Goal: Task Accomplishment & Management: Complete application form

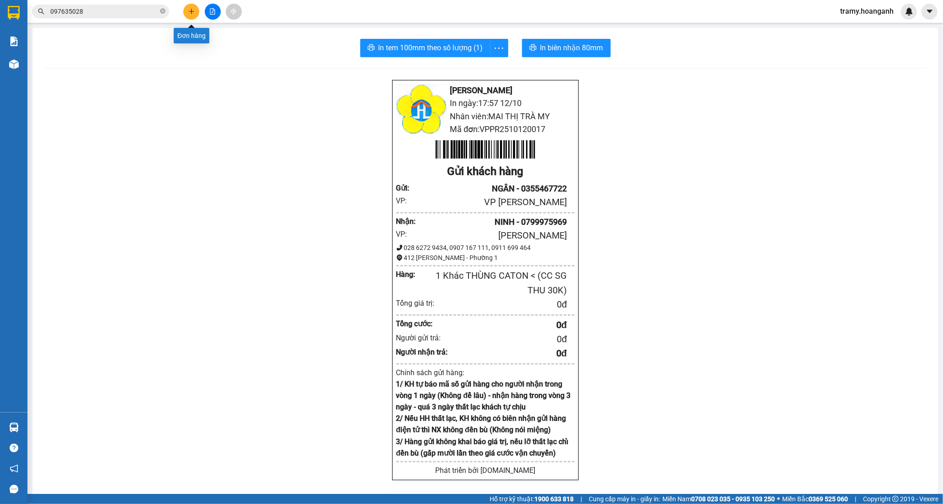
click at [193, 12] on icon "plus" at bounding box center [191, 11] width 6 height 6
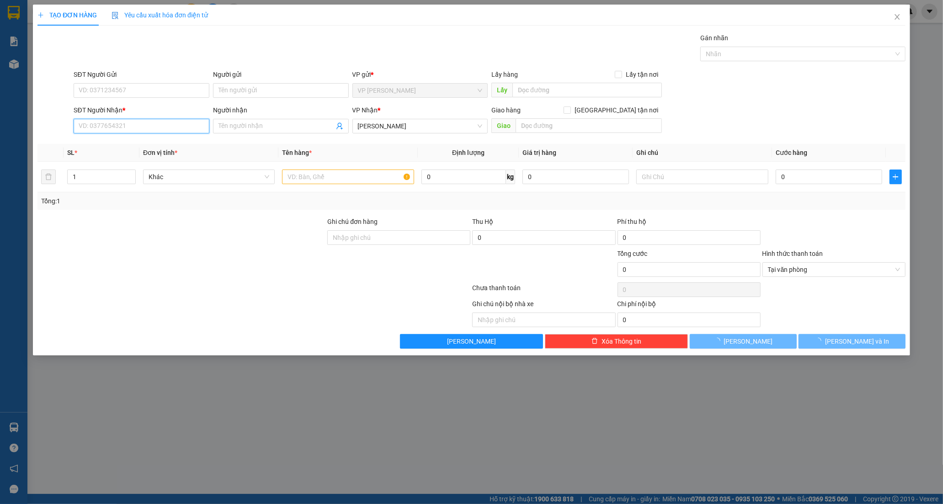
click at [114, 128] on input "SĐT Người Nhận *" at bounding box center [142, 126] width 136 height 15
type input "0825079197"
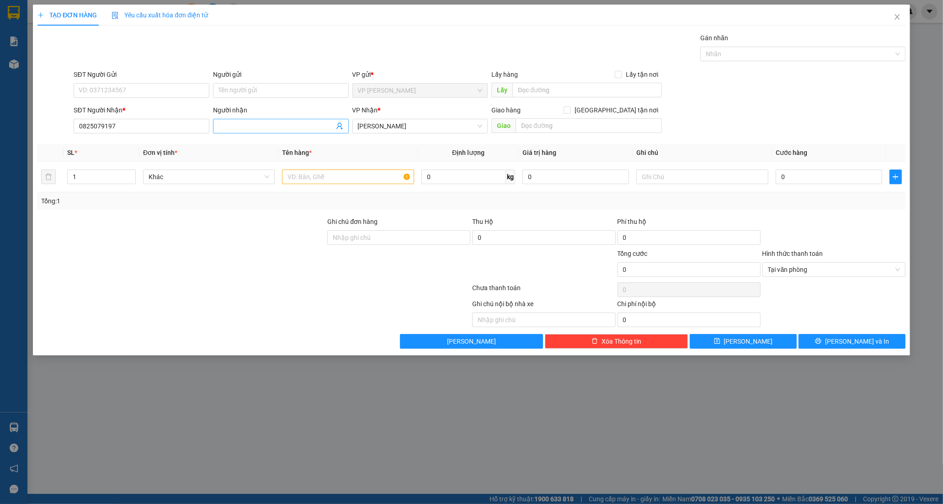
click at [248, 124] on input "Người nhận" at bounding box center [277, 126] width 116 height 10
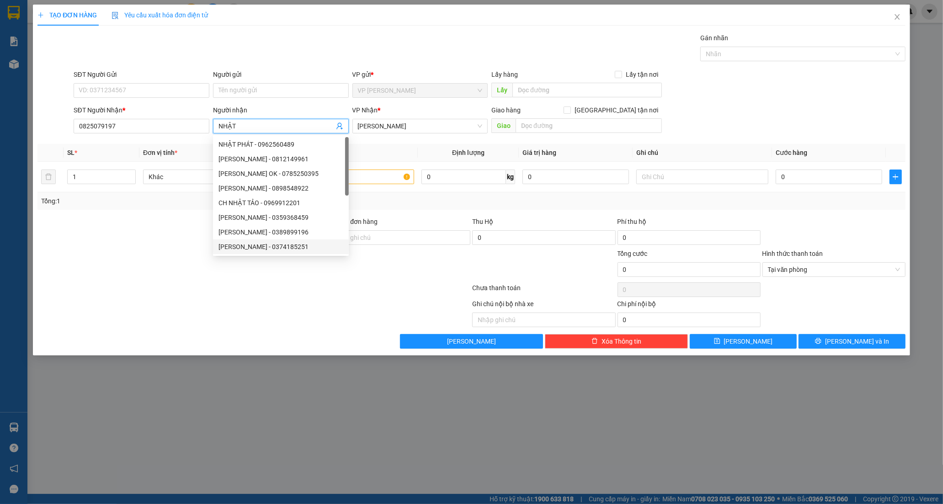
type input "NHẬT"
drag, startPoint x: 120, startPoint y: 263, endPoint x: 127, endPoint y: 257, distance: 9.4
click at [120, 263] on div at bounding box center [182, 265] width 290 height 32
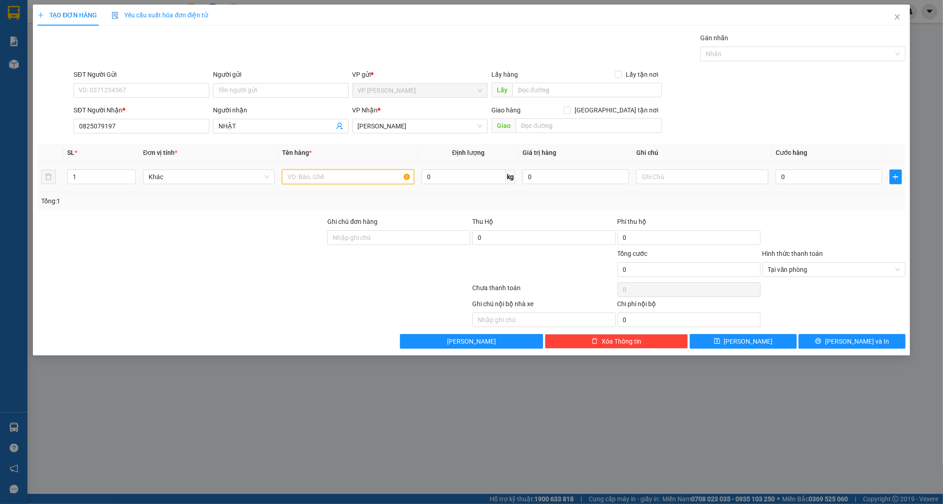
click at [372, 177] on input "text" at bounding box center [348, 177] width 132 height 15
type input "BỊCH HỒNG"
click at [783, 177] on input "0" at bounding box center [829, 177] width 107 height 15
click at [661, 172] on input "text" at bounding box center [703, 177] width 132 height 15
type input "CC SG THU 20"
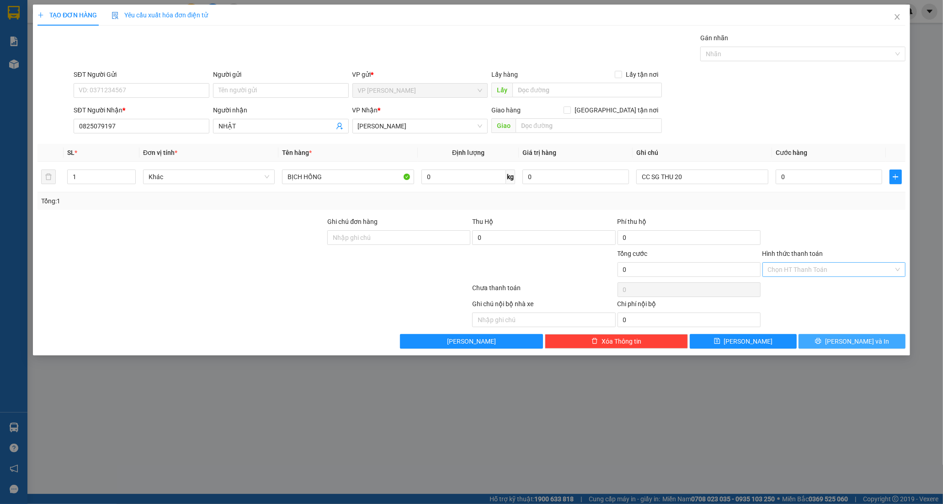
click at [822, 340] on icon "printer" at bounding box center [818, 341] width 6 height 6
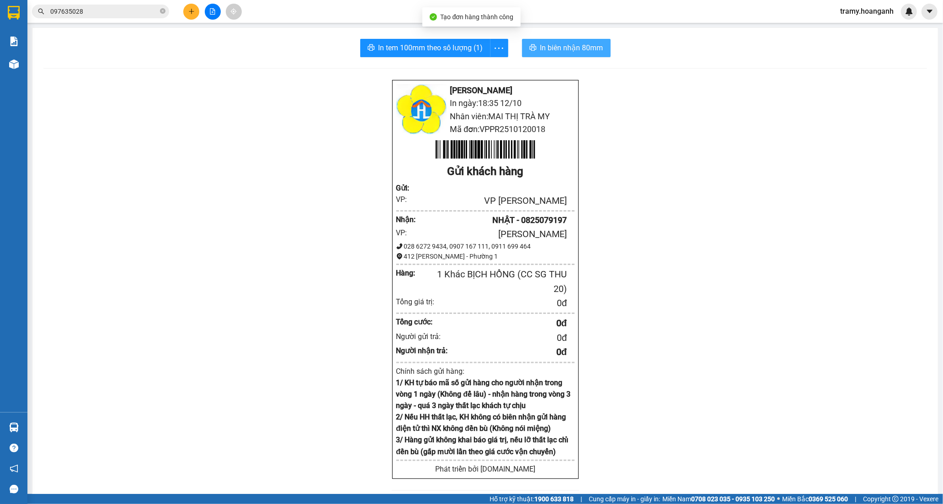
click at [577, 43] on span "In biên nhận 80mm" at bounding box center [572, 47] width 63 height 11
click at [496, 46] on icon "more" at bounding box center [498, 48] width 11 height 11
click at [490, 64] on div "In tem 100mm" at bounding box center [478, 68] width 41 height 10
click at [194, 6] on button at bounding box center [191, 12] width 16 height 16
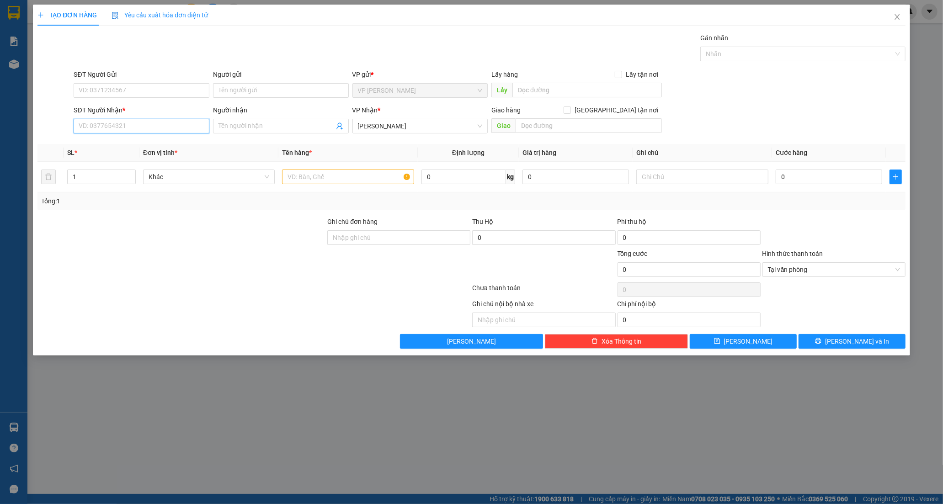
click at [152, 131] on input "SĐT Người Nhận *" at bounding box center [142, 126] width 136 height 15
click at [150, 127] on input "0880575485" at bounding box center [142, 126] width 136 height 15
drag, startPoint x: 124, startPoint y: 127, endPoint x: 249, endPoint y: 125, distance: 124.8
click at [127, 126] on input "0880575485" at bounding box center [142, 126] width 136 height 15
click at [270, 124] on input "Người nhận" at bounding box center [277, 126] width 116 height 10
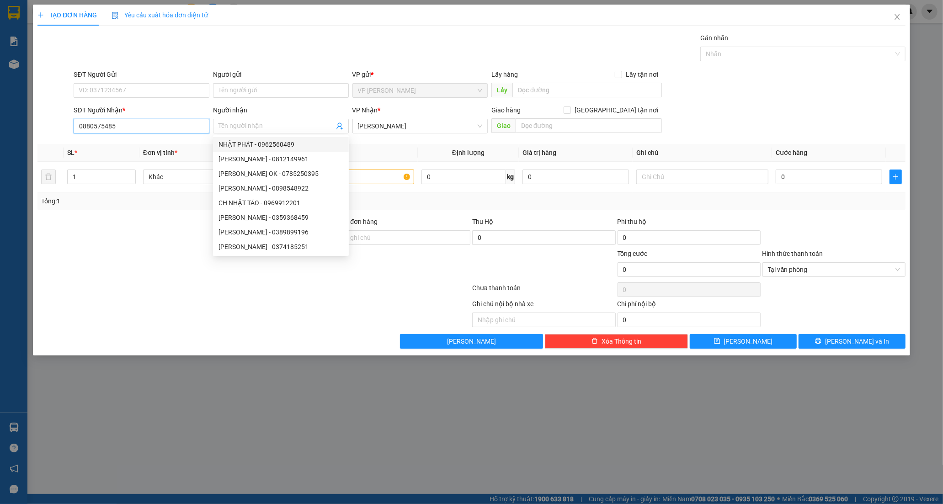
click at [127, 126] on input "0880575485" at bounding box center [142, 126] width 136 height 15
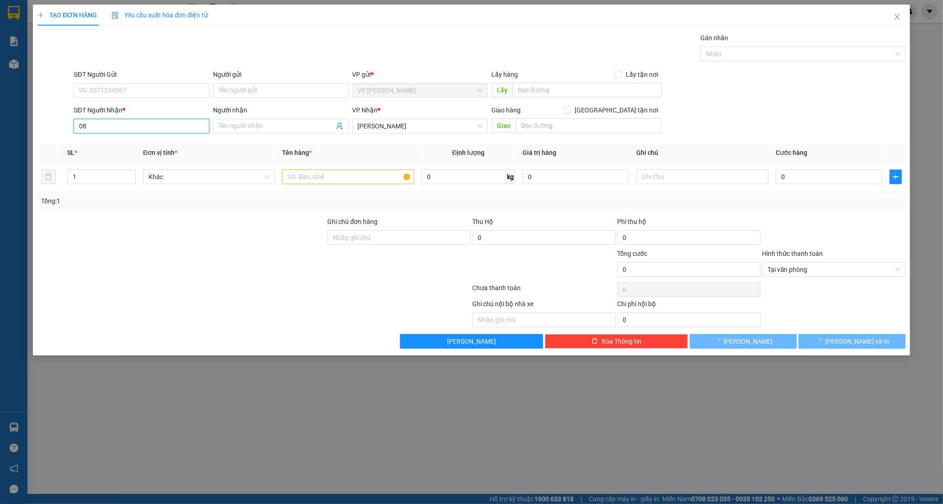
type input "0"
drag, startPoint x: 130, startPoint y: 133, endPoint x: 181, endPoint y: 228, distance: 107.2
click at [131, 134] on div "SĐT Người Nhận * VD: 0377654321" at bounding box center [142, 121] width 136 height 32
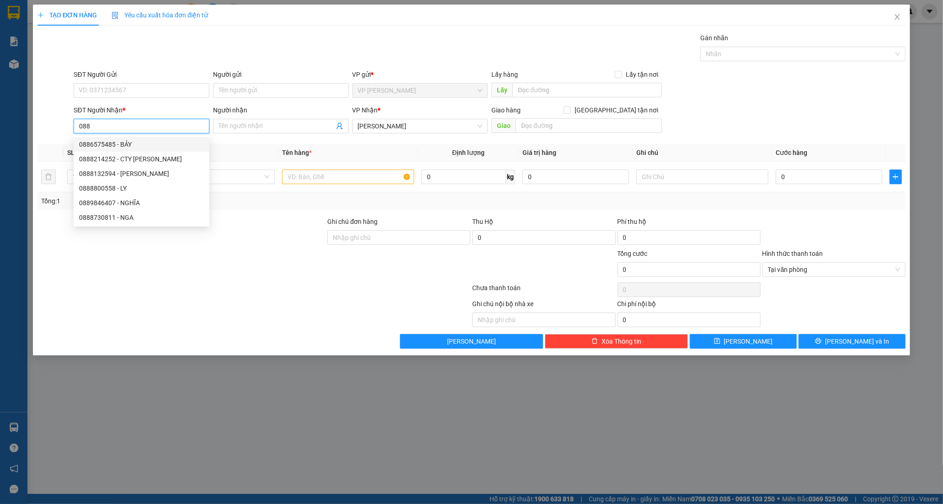
click at [146, 141] on div "0886575485 - BẢY" at bounding box center [141, 144] width 125 height 10
type input "0886575485"
type input "BẢY"
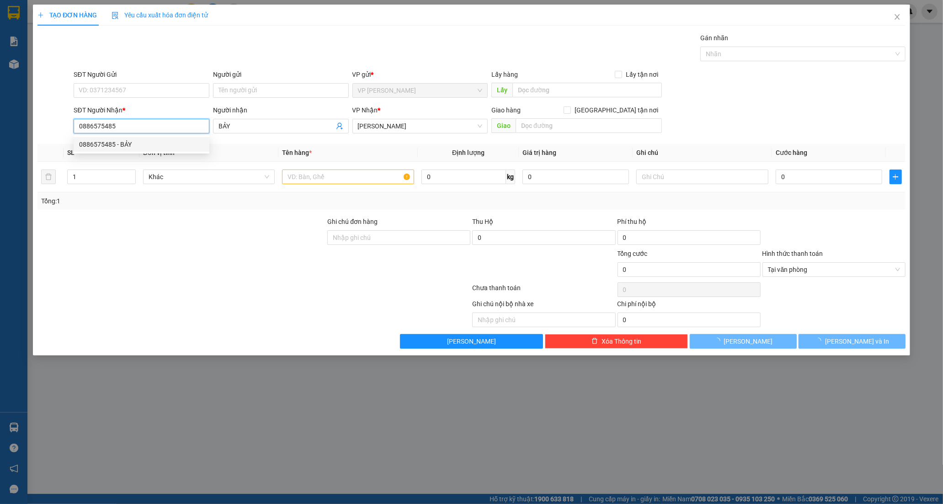
type input "60.000"
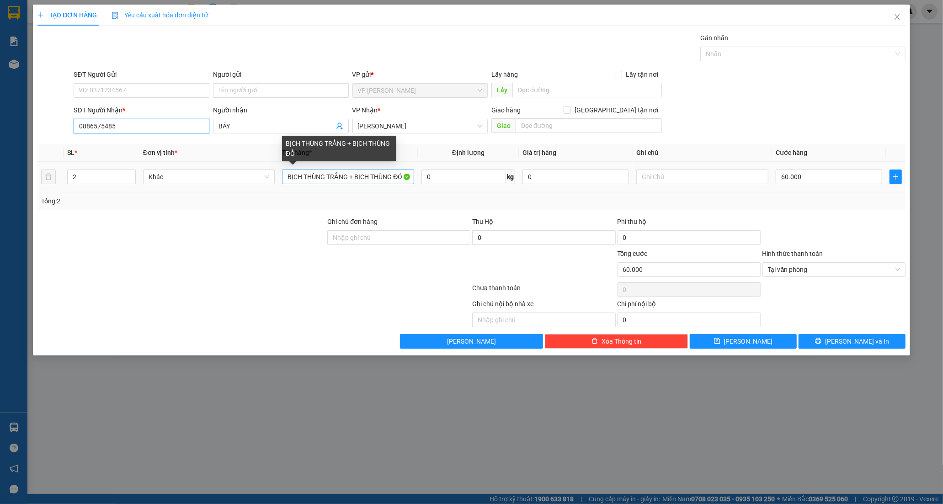
type input "0886575485"
click at [325, 182] on input "BỊCH THÙNG TRẮNG + BỊCH THÙNG ĐỎ" at bounding box center [348, 177] width 132 height 15
drag, startPoint x: 324, startPoint y: 181, endPoint x: 303, endPoint y: 179, distance: 21.2
click at [303, 179] on input "BỊCH THÙNG TRẮNG + BỊCH THÙNG ĐỎ" at bounding box center [348, 177] width 132 height 15
drag, startPoint x: 383, startPoint y: 177, endPoint x: 351, endPoint y: 177, distance: 32.0
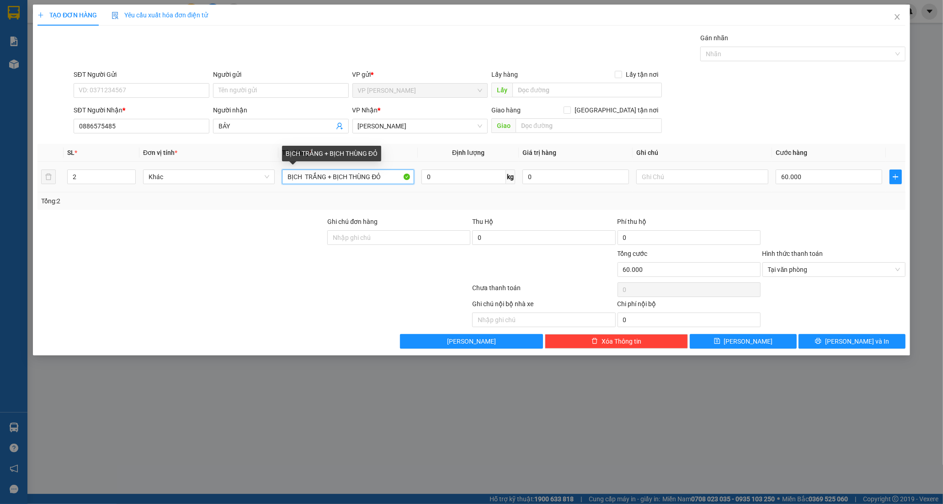
click at [351, 177] on input "BỊCH TRẮNG + BỊCH THÙNG ĐỎ" at bounding box center [348, 177] width 132 height 15
click at [378, 181] on input "BỊCH TRẮNG + BỊCH THÙNG ĐỎ" at bounding box center [348, 177] width 132 height 15
click at [383, 179] on input "BỊCH TRẮNG + BỊCH THÙNG ĐỎ" at bounding box center [348, 177] width 132 height 15
type input "BỊCH TRẮNG + BỊCH THÙNG ĐEN"
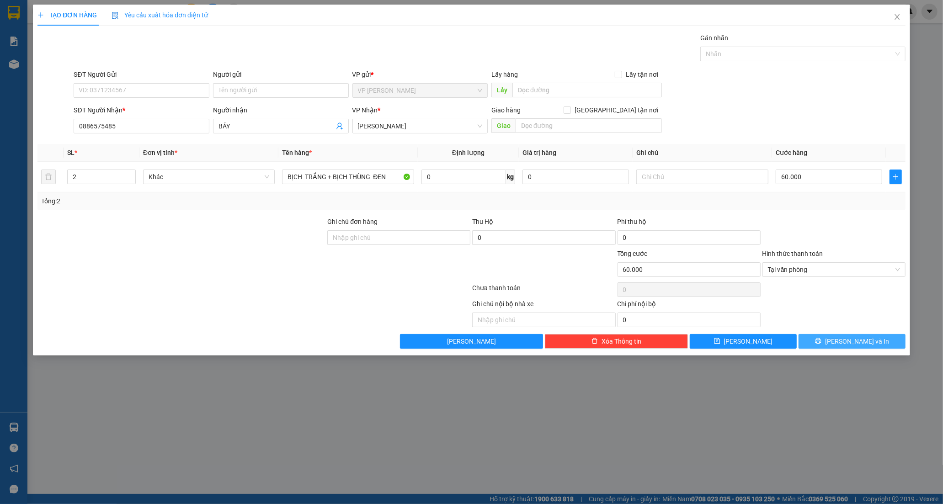
click at [816, 340] on button "[PERSON_NAME] và In" at bounding box center [852, 341] width 107 height 15
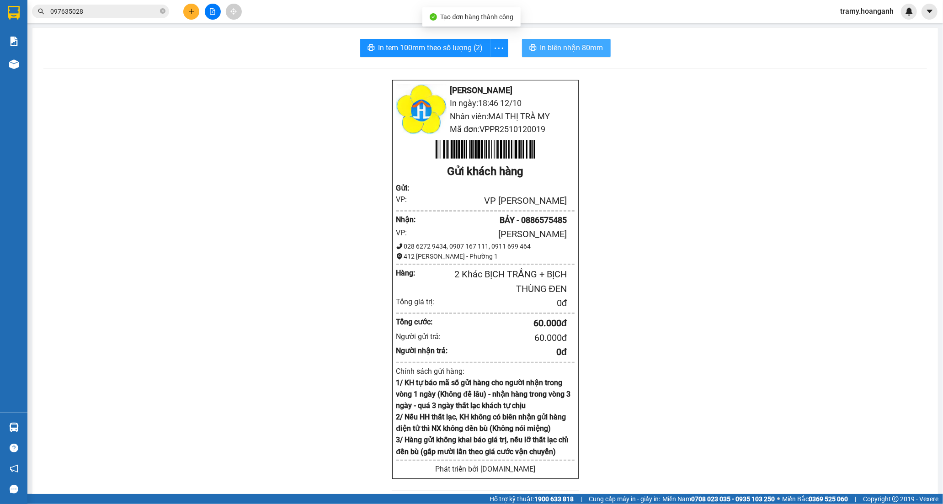
click at [559, 39] on button "In biên nhận 80mm" at bounding box center [566, 48] width 89 height 18
drag, startPoint x: 492, startPoint y: 43, endPoint x: 492, endPoint y: 55, distance: 11.4
click at [493, 44] on icon "more" at bounding box center [498, 48] width 11 height 11
click at [487, 70] on div "In tem 100mm" at bounding box center [478, 68] width 41 height 10
click at [193, 6] on button at bounding box center [191, 12] width 16 height 16
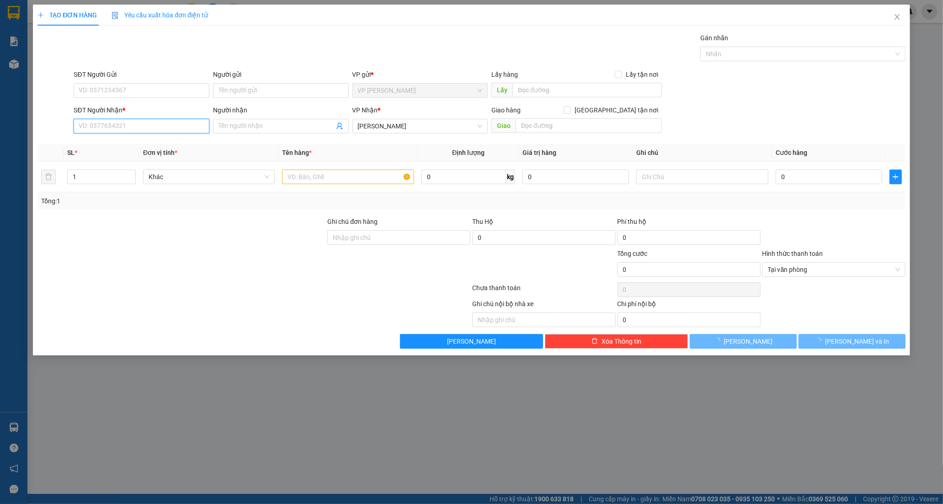
click at [112, 127] on input "SĐT Người Nhận *" at bounding box center [142, 126] width 136 height 15
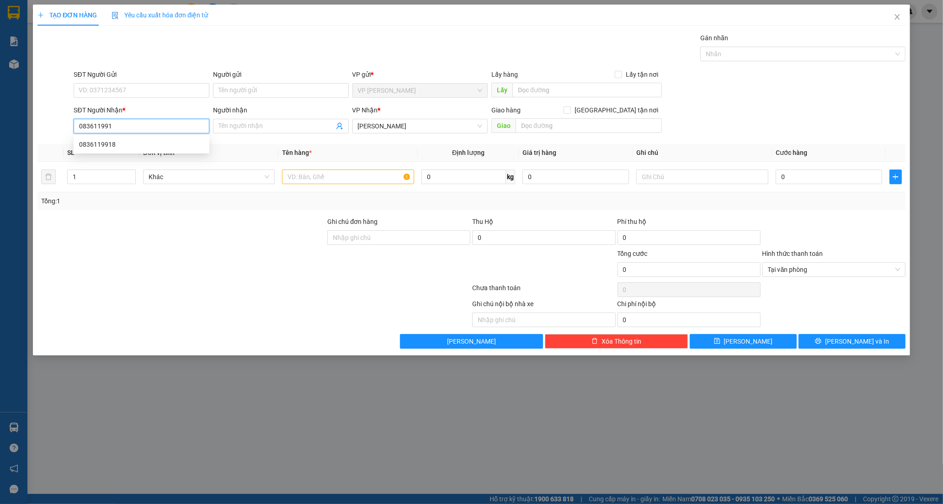
type input "0836119918"
drag, startPoint x: 145, startPoint y: 128, endPoint x: -30, endPoint y: 162, distance: 178.3
click at [0, 162] on html "Kết quả tìm kiếm ( 1 ) Bộ lọc Mã ĐH Trạng thái Món hàng Thu hộ Tổng cước Chưa c…" at bounding box center [471, 252] width 943 height 504
click at [230, 89] on input "Người gửi" at bounding box center [281, 90] width 136 height 15
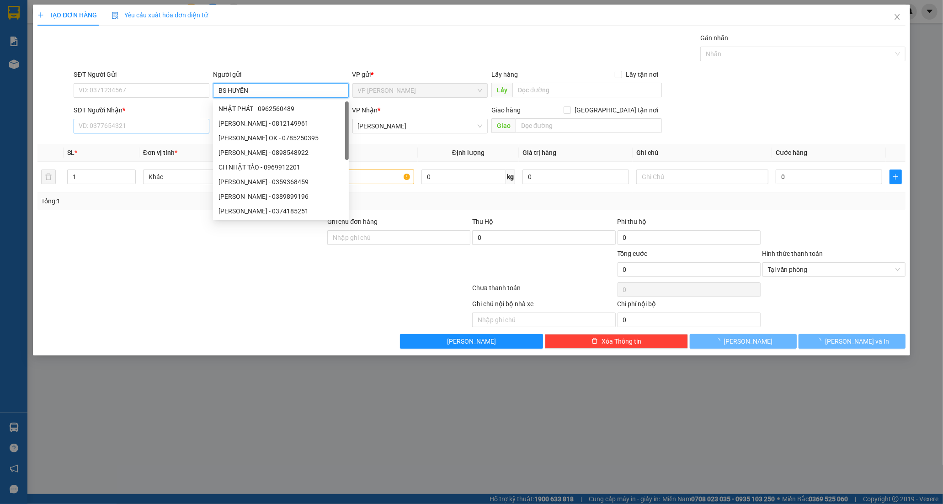
type input "BS HUYÊN"
click at [141, 128] on input "SĐT Người Nhận *" at bounding box center [142, 126] width 136 height 15
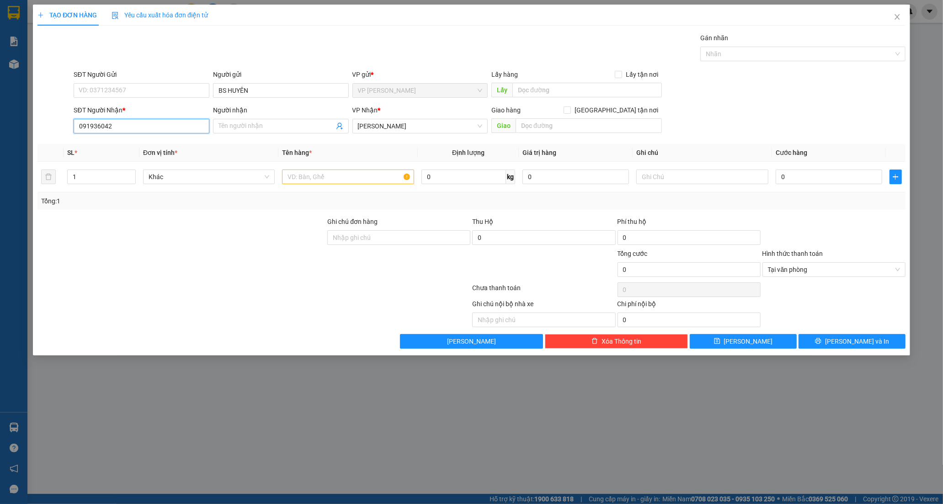
type input "0919360424"
click at [119, 146] on div "0919360424 - QUÝ" at bounding box center [141, 144] width 125 height 10
type input "QUÝ"
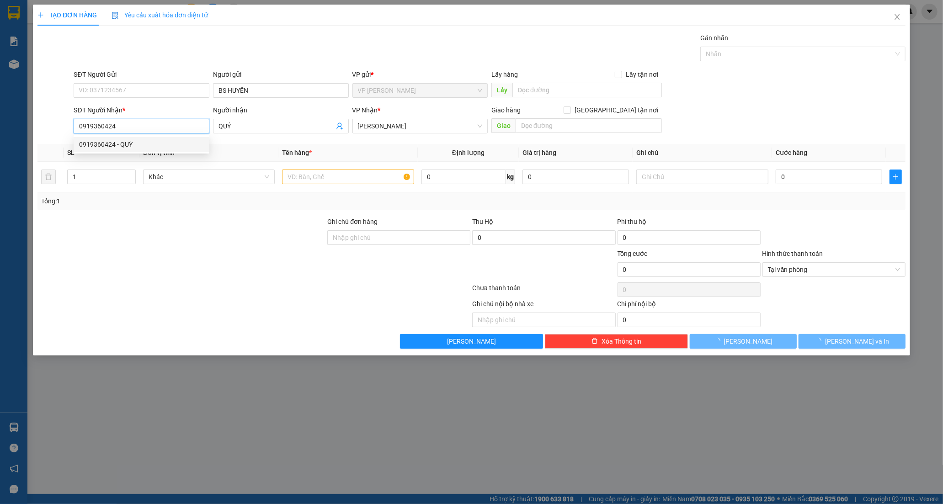
type input "20.000"
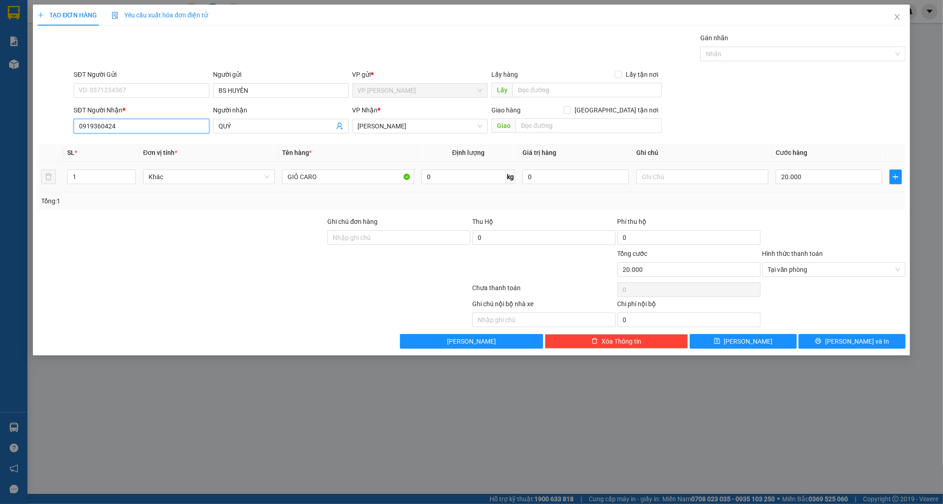
type input "0919360424"
drag, startPoint x: 230, startPoint y: 185, endPoint x: 163, endPoint y: 191, distance: 67.1
click at [163, 191] on tr "1 Khác GIỎ CARO 0 kg 0 20.000" at bounding box center [471, 177] width 868 height 31
click at [326, 183] on input "GIỎ CARO" at bounding box center [348, 177] width 132 height 15
drag, startPoint x: 326, startPoint y: 180, endPoint x: 215, endPoint y: 192, distance: 110.9
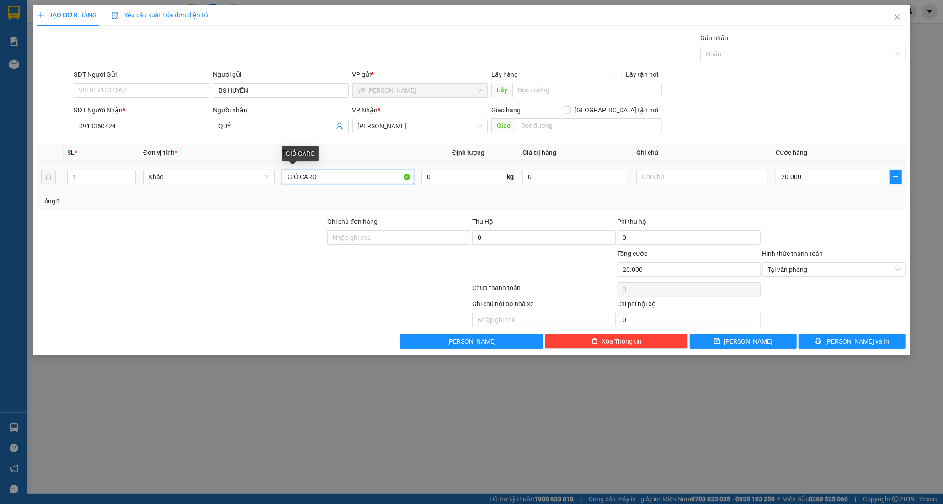
click at [215, 192] on tr "1 Khác GIỎ CARO 0 kg 0 20.000" at bounding box center [471, 177] width 868 height 31
type input "HỘP CATON"
click at [848, 336] on button "[PERSON_NAME] và In" at bounding box center [852, 341] width 107 height 15
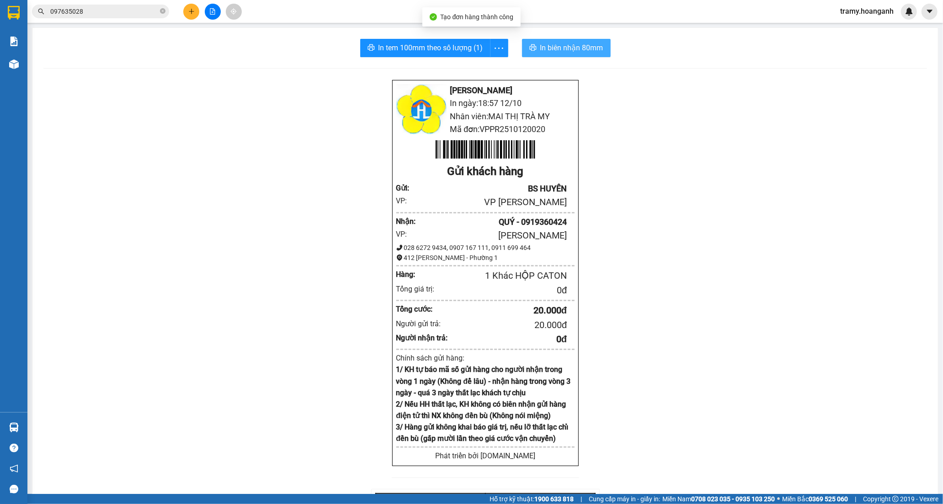
click at [555, 44] on span "In biên nhận 80mm" at bounding box center [572, 47] width 63 height 11
drag, startPoint x: 499, startPoint y: 44, endPoint x: 482, endPoint y: 65, distance: 27.0
click at [498, 45] on icon "more" at bounding box center [498, 48] width 11 height 11
click at [472, 64] on div "In tem 100mm" at bounding box center [478, 68] width 41 height 10
click at [188, 16] on button at bounding box center [191, 12] width 16 height 16
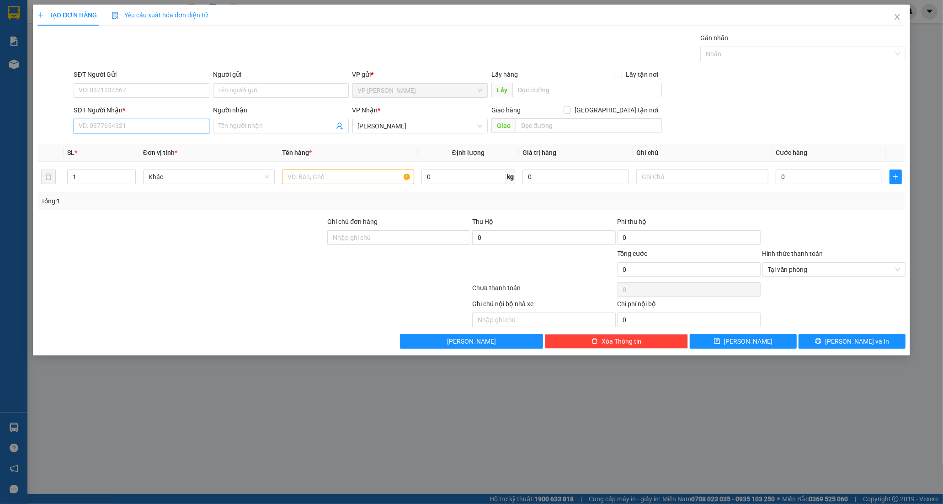
click at [115, 126] on input "SĐT Người Nhận *" at bounding box center [142, 126] width 136 height 15
type input "0836119918"
click at [232, 128] on input "Người nhận" at bounding box center [277, 126] width 116 height 10
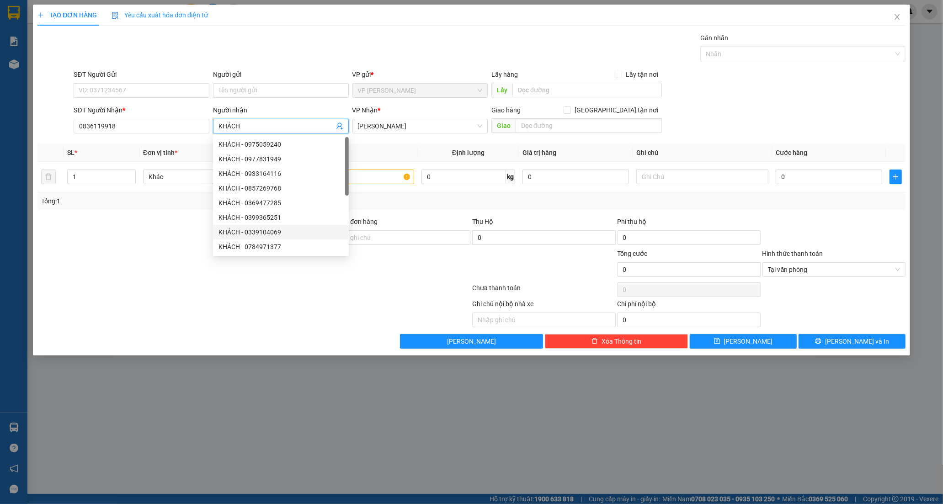
type input "KHÁCH"
drag, startPoint x: 186, startPoint y: 248, endPoint x: 502, endPoint y: 152, distance: 330.3
click at [198, 249] on div at bounding box center [182, 265] width 290 height 32
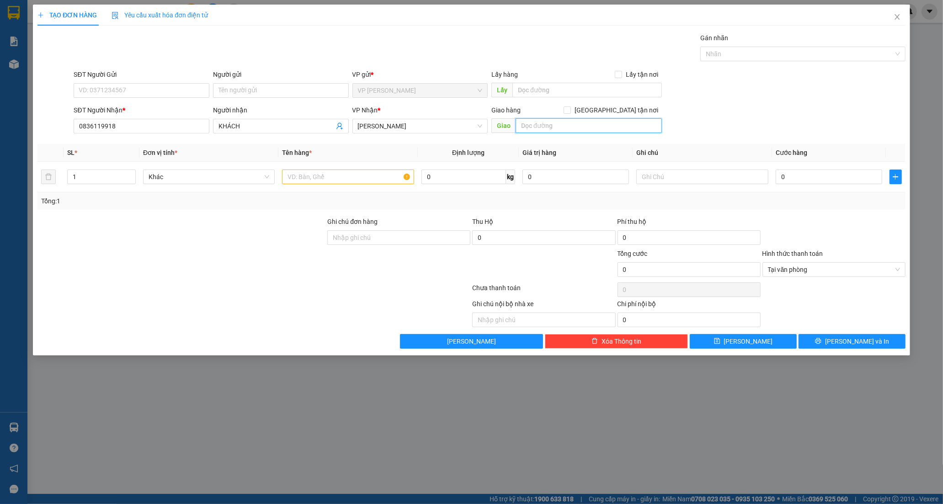
click at [547, 128] on input "text" at bounding box center [589, 125] width 146 height 15
type input "30/4"
click at [662, 178] on input "text" at bounding box center [703, 177] width 132 height 15
type input "S"
type input "[PERSON_NAME]"
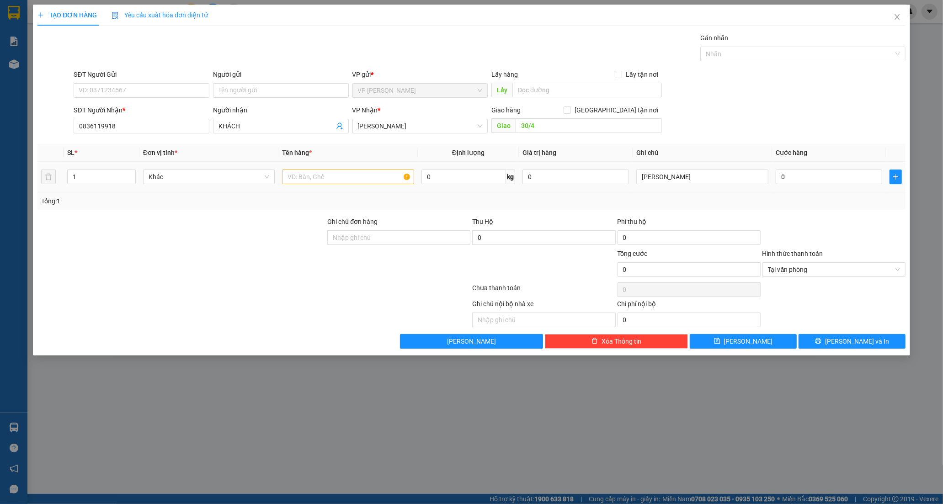
click at [330, 169] on div at bounding box center [348, 177] width 132 height 18
click at [331, 176] on input "text" at bounding box center [348, 177] width 132 height 15
type input "XỐP VÀNG"
click at [249, 285] on div at bounding box center [254, 290] width 435 height 18
click at [795, 185] on div "0" at bounding box center [829, 177] width 107 height 18
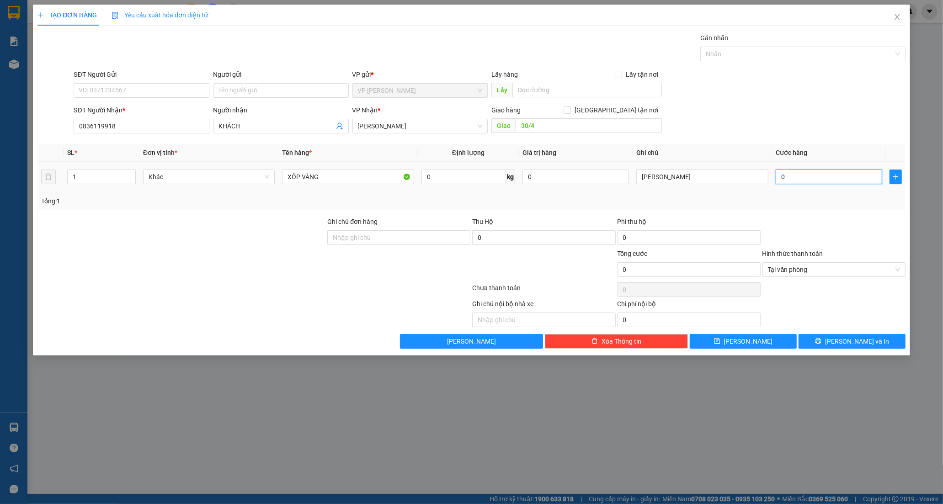
click at [796, 180] on input "0" at bounding box center [829, 177] width 107 height 15
type input "7"
type input "70"
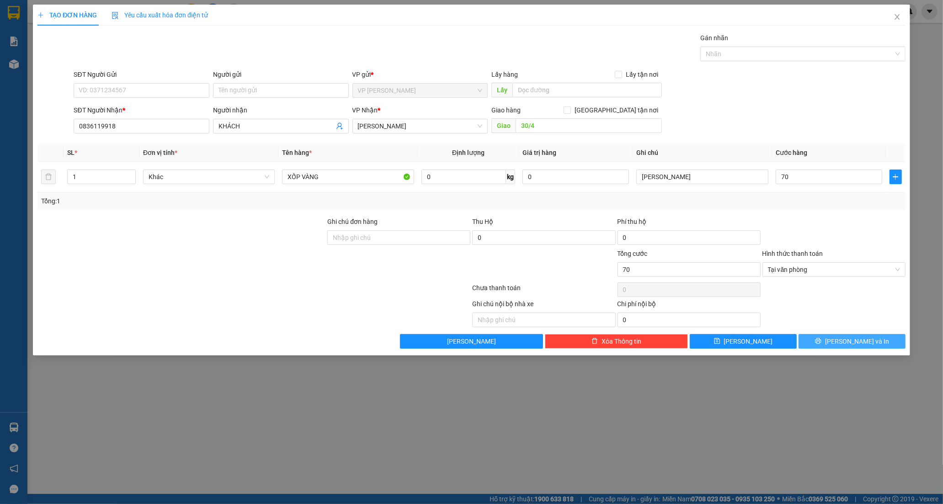
type input "70.000"
click at [857, 340] on span "[PERSON_NAME] và In" at bounding box center [857, 342] width 64 height 10
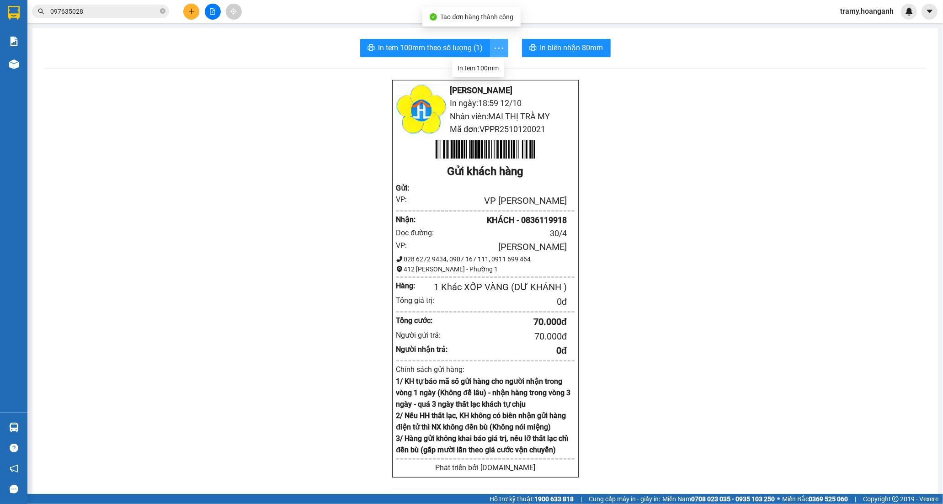
click at [498, 46] on icon "more" at bounding box center [498, 48] width 11 height 11
click at [481, 65] on div "In tem 100mm" at bounding box center [478, 68] width 41 height 10
click at [190, 15] on button at bounding box center [191, 12] width 16 height 16
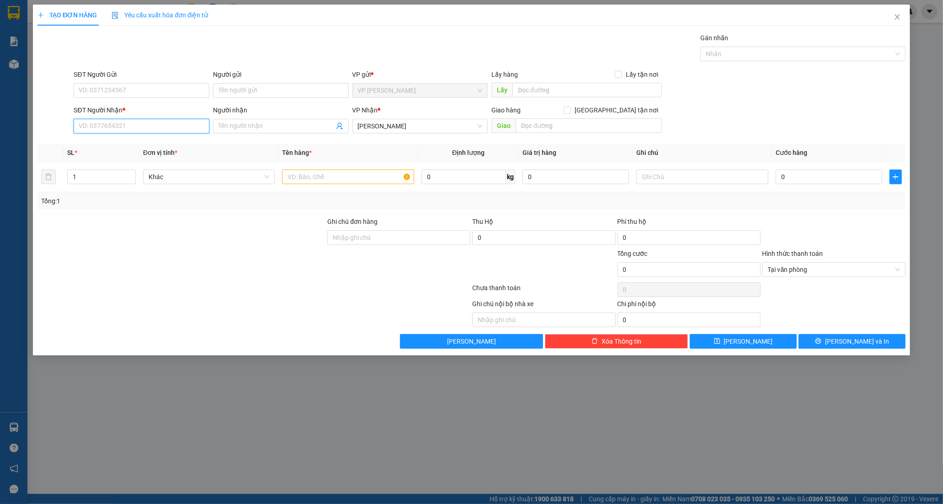
click at [95, 133] on input "SĐT Người Nhận *" at bounding box center [142, 126] width 136 height 15
type input "0938008246"
click at [156, 140] on div "0938008246 - [GEOGRAPHIC_DATA]" at bounding box center [141, 144] width 125 height 10
type input "ĐỨC"
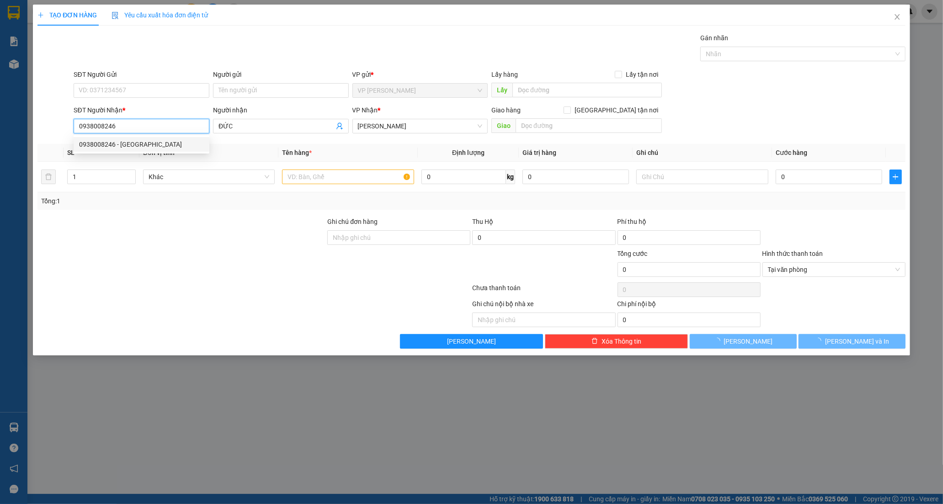
type input "30.000"
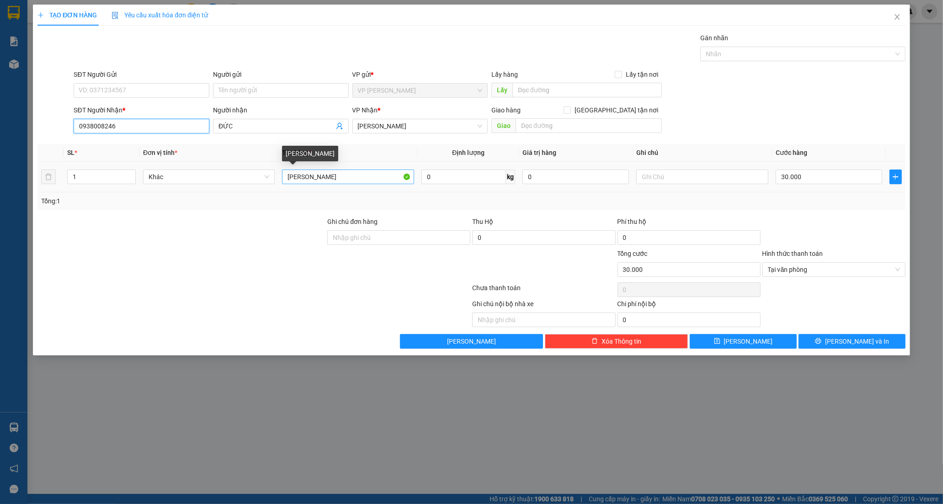
type input "0938008246"
click at [345, 172] on input "[PERSON_NAME]" at bounding box center [348, 177] width 132 height 15
type input "THÙNG CATON KV"
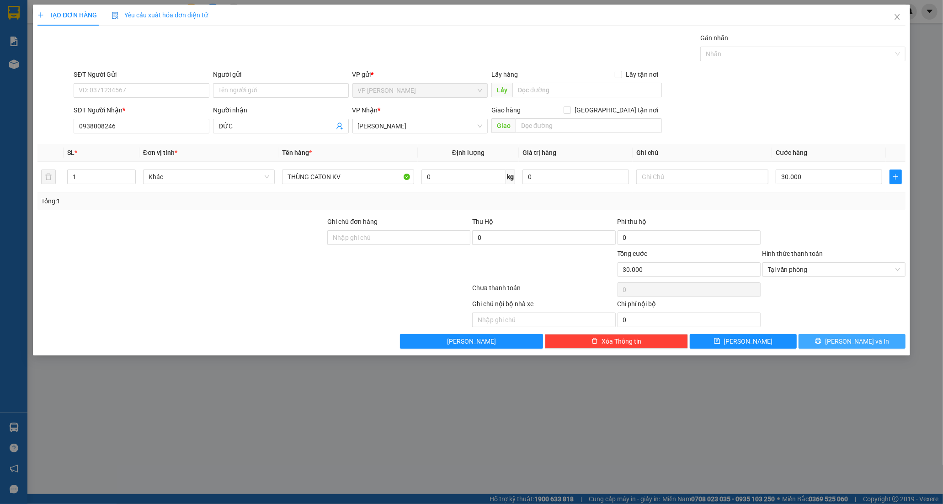
click at [832, 335] on button "[PERSON_NAME] và In" at bounding box center [852, 341] width 107 height 15
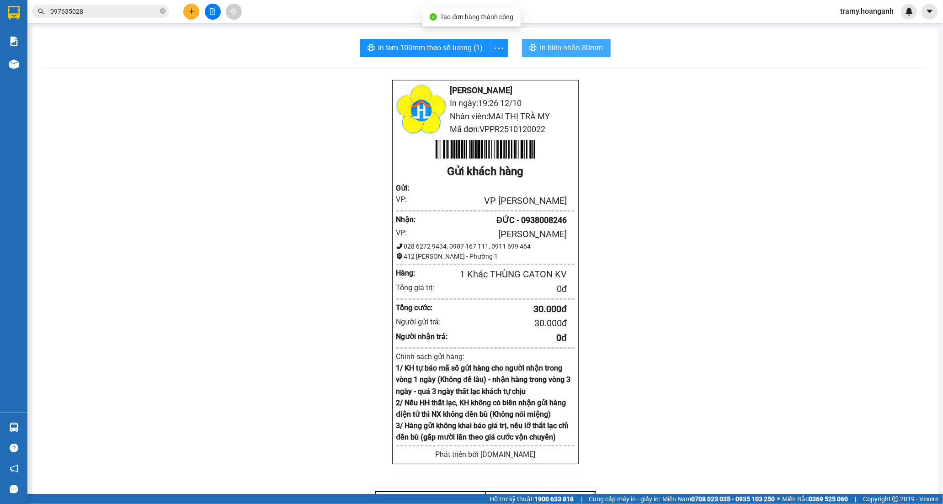
click at [573, 50] on span "In biên nhận 80mm" at bounding box center [572, 47] width 63 height 11
drag, startPoint x: 495, startPoint y: 48, endPoint x: 491, endPoint y: 69, distance: 20.5
click at [495, 49] on icon "more" at bounding box center [498, 48] width 11 height 11
click at [489, 67] on div "In tem 100mm" at bounding box center [478, 68] width 41 height 10
click at [188, 12] on icon "plus" at bounding box center [191, 11] width 6 height 6
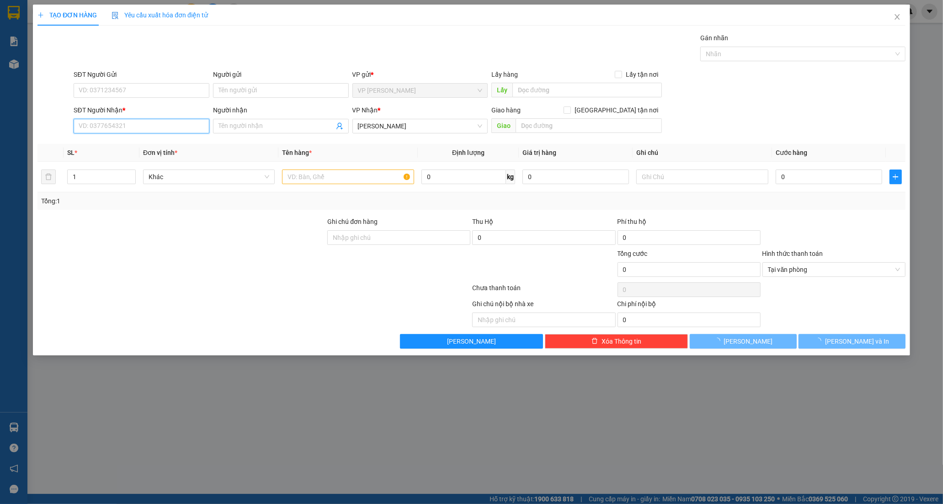
click at [104, 125] on input "SĐT Người Nhận *" at bounding box center [142, 126] width 136 height 15
type input "0378422498"
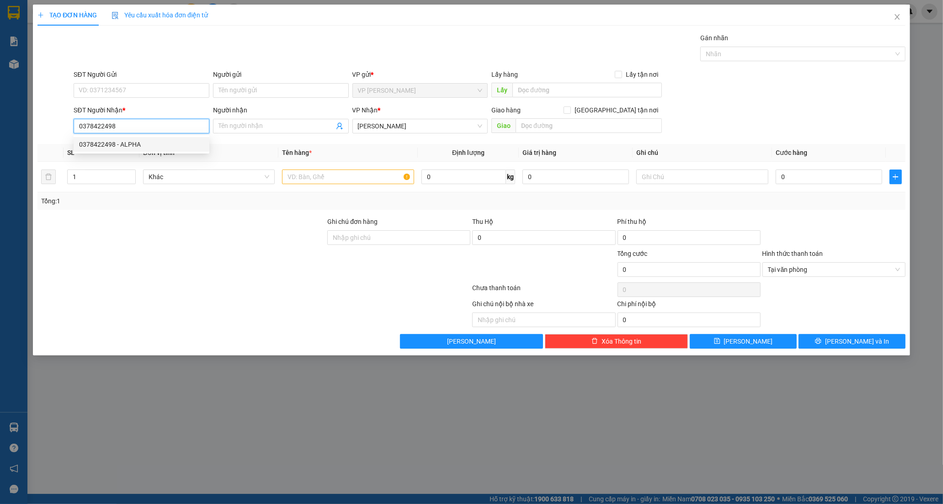
click at [142, 147] on div "0378422498 - ALPHA" at bounding box center [141, 144] width 125 height 10
type input "ALPHA"
type input "20.000"
type input "0378422498"
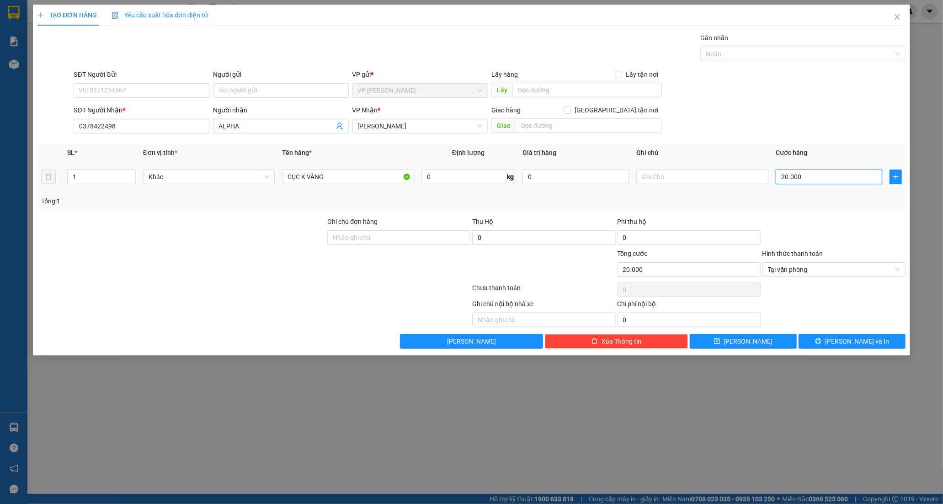
click at [787, 182] on input "20.000" at bounding box center [829, 177] width 107 height 15
type input "0"
click at [779, 172] on input "0" at bounding box center [829, 177] width 107 height 15
type input "30"
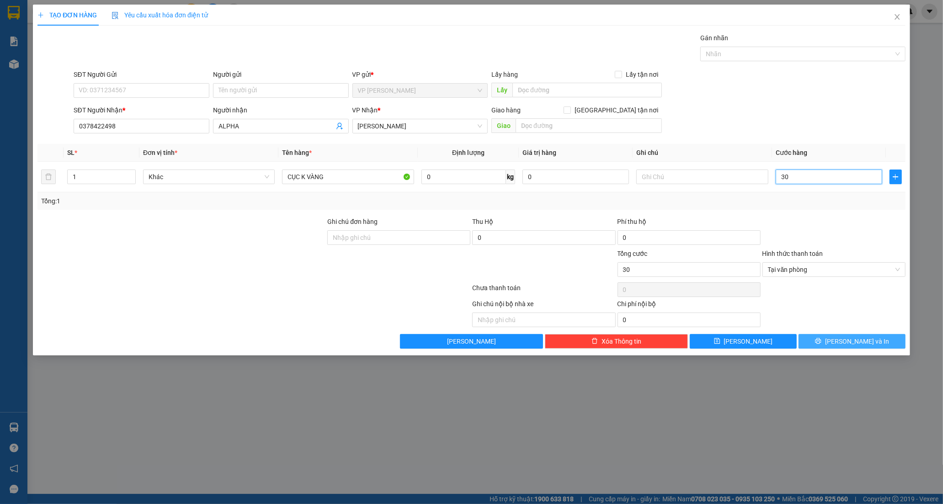
type input "30"
type input "30.000"
click at [839, 336] on button "[PERSON_NAME] và In" at bounding box center [852, 341] width 107 height 15
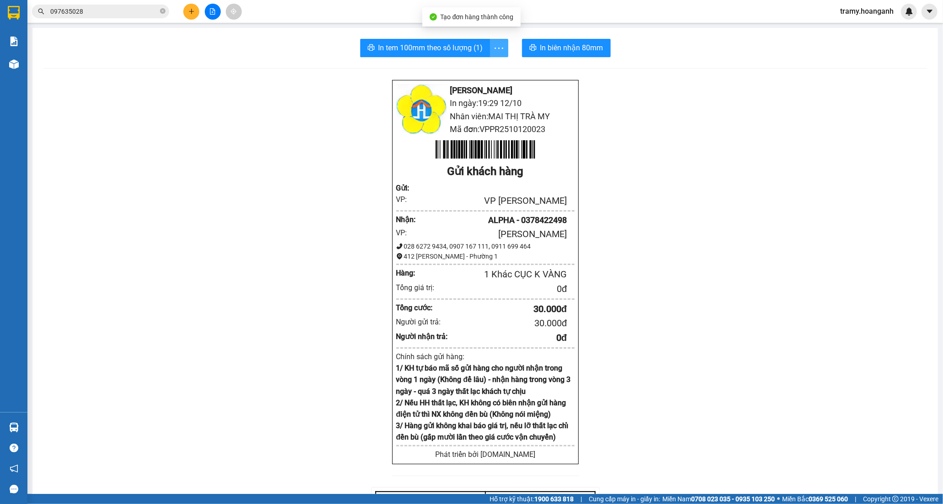
click at [500, 49] on icon "more" at bounding box center [498, 48] width 11 height 11
click at [488, 65] on div "In tem 100mm" at bounding box center [478, 68] width 41 height 10
click at [161, 11] on icon "close-circle" at bounding box center [162, 10] width 5 height 5
click at [126, 13] on input "text" at bounding box center [104, 11] width 108 height 10
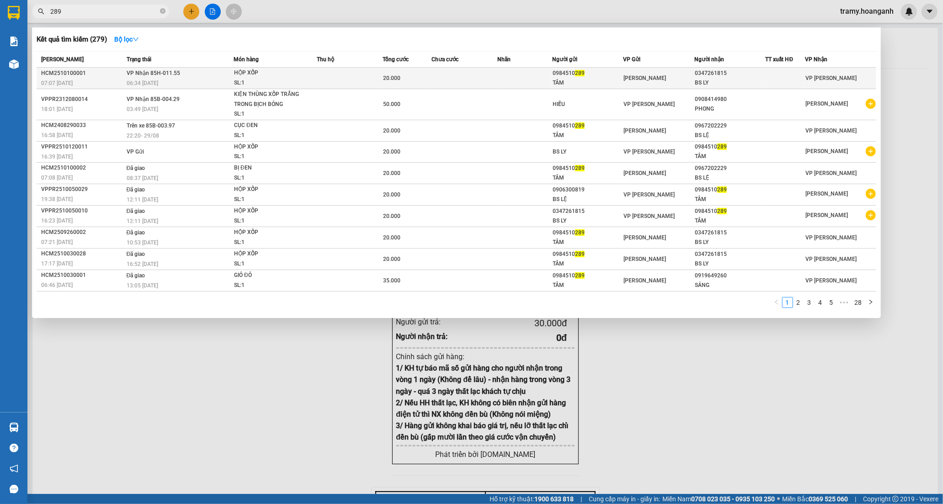
type input "289"
drag, startPoint x: 585, startPoint y: 75, endPoint x: 546, endPoint y: 80, distance: 39.3
click at [546, 80] on tr "HCM2510100001 07:07 [DATE] VP Nhận 85H-011.55 06:34 [DATE] HỘP XỐP SL: 1 20.000…" at bounding box center [457, 78] width 840 height 21
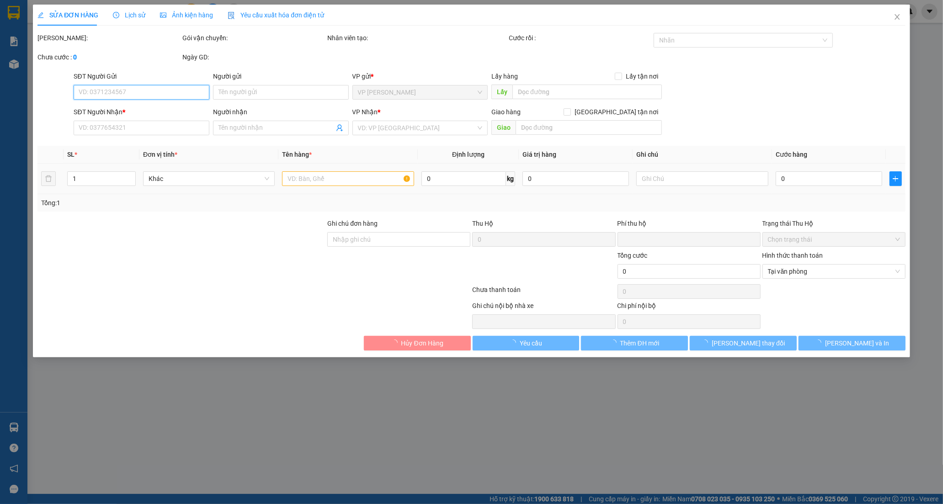
type input "0984510289"
type input "TÂM"
type input "0347261815"
type input "BS LY"
type input "0"
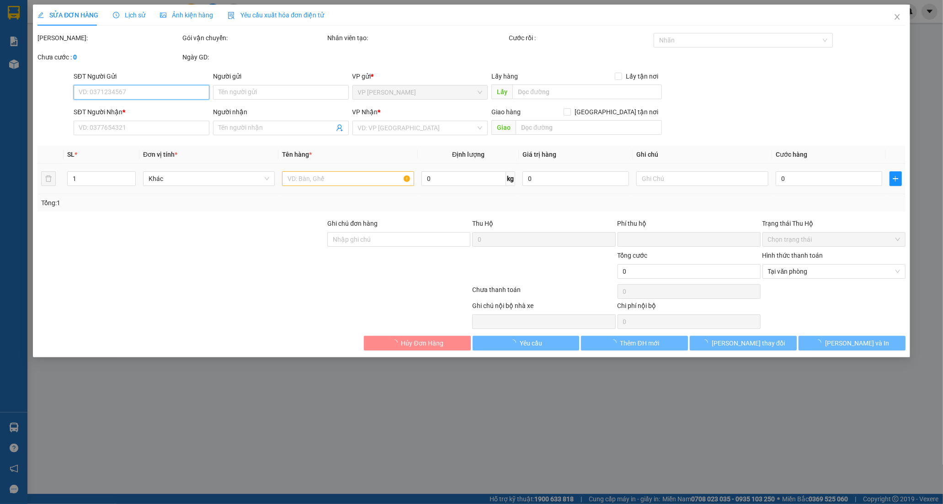
type input "20.000"
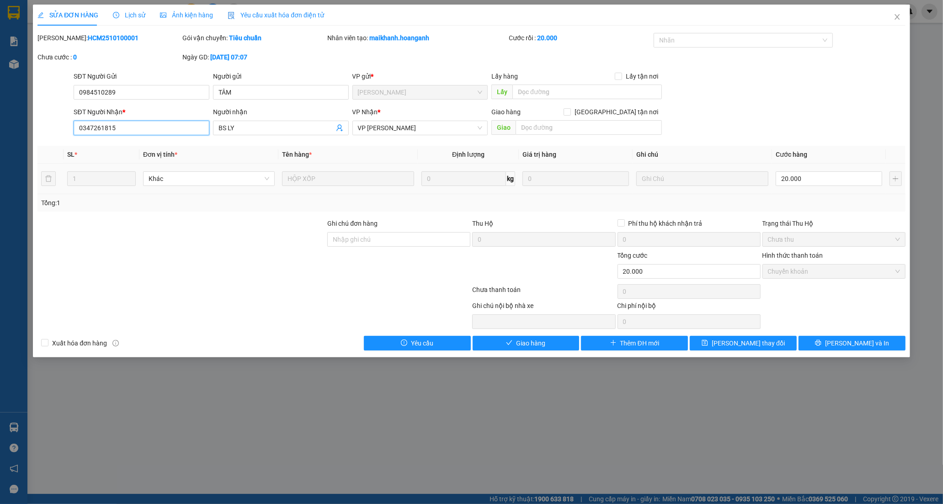
drag, startPoint x: 145, startPoint y: 131, endPoint x: 15, endPoint y: 156, distance: 133.2
click at [15, 156] on div "SỬA ĐƠN HÀNG Lịch sử Ảnh kiện hàng Yêu cầu xuất hóa đơn điện tử Total Paid Fee …" at bounding box center [471, 252] width 943 height 504
click at [138, 84] on div "SĐT Người Gửi" at bounding box center [142, 78] width 136 height 14
drag, startPoint x: 130, startPoint y: 95, endPoint x: 67, endPoint y: 104, distance: 63.8
click at [67, 104] on form "SĐT Người Gửi 0984510289 0984510289 Người gửi TÂM VP gửi * [GEOGRAPHIC_DATA] Lấ…" at bounding box center [471, 105] width 868 height 68
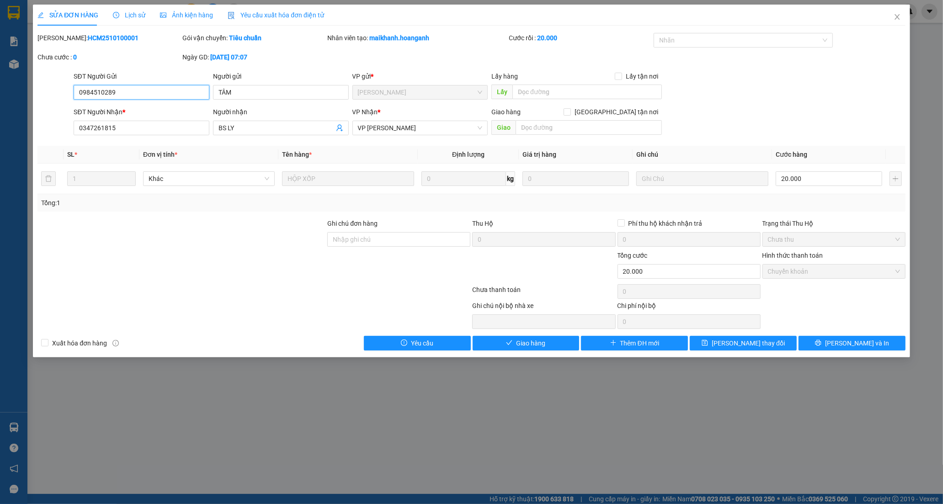
click at [139, 97] on input "0984510289" at bounding box center [142, 92] width 136 height 15
drag, startPoint x: 895, startPoint y: 17, endPoint x: 728, endPoint y: 15, distance: 166.9
click at [895, 17] on icon "close" at bounding box center [897, 16] width 7 height 7
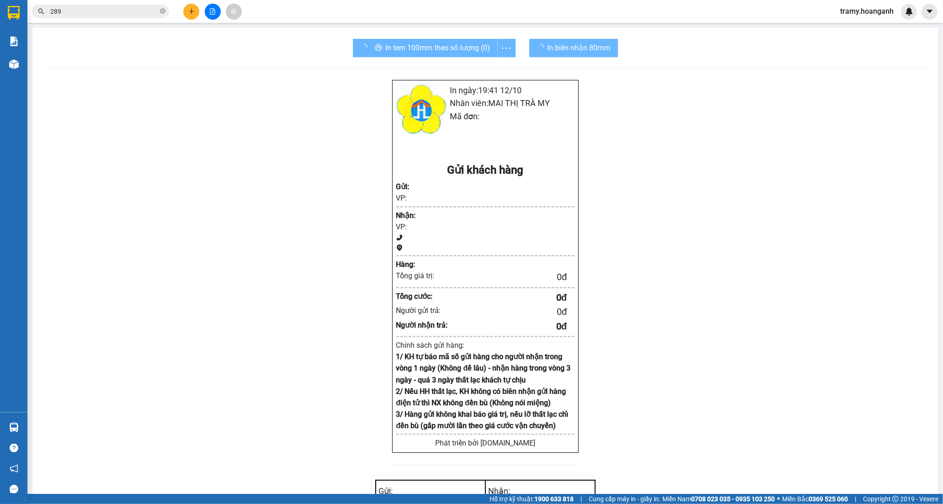
click at [189, 16] on button at bounding box center [191, 12] width 16 height 16
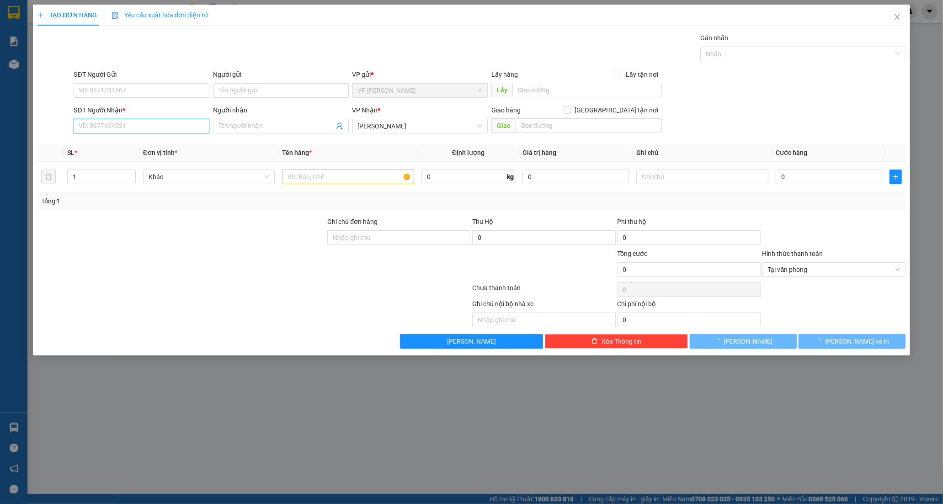
click at [80, 128] on input "SĐT Người Nhận *" at bounding box center [142, 126] width 136 height 15
paste input "0984510289"
type input "0984510289"
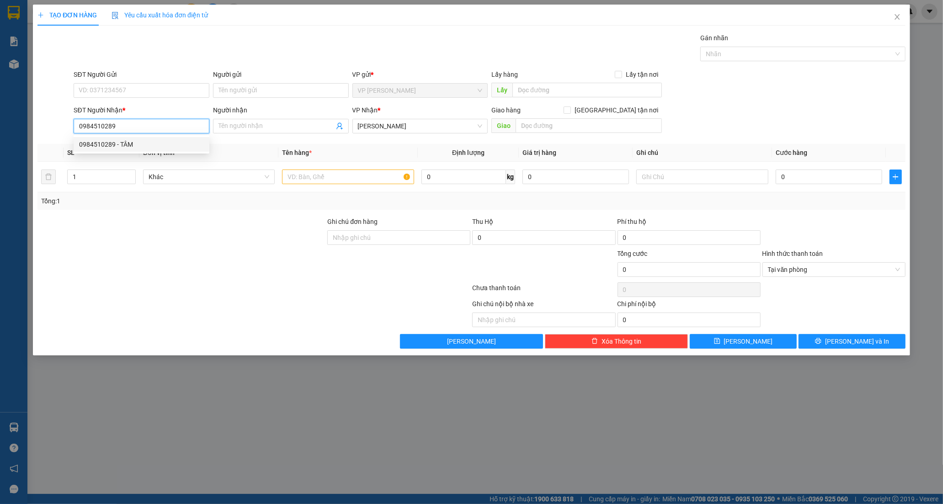
click at [126, 143] on div "0984510289 - TÂM" at bounding box center [141, 144] width 125 height 10
type input "TÂM"
type input "20.000"
type input "0984510289"
click at [249, 90] on input "Người gửi" at bounding box center [281, 90] width 136 height 15
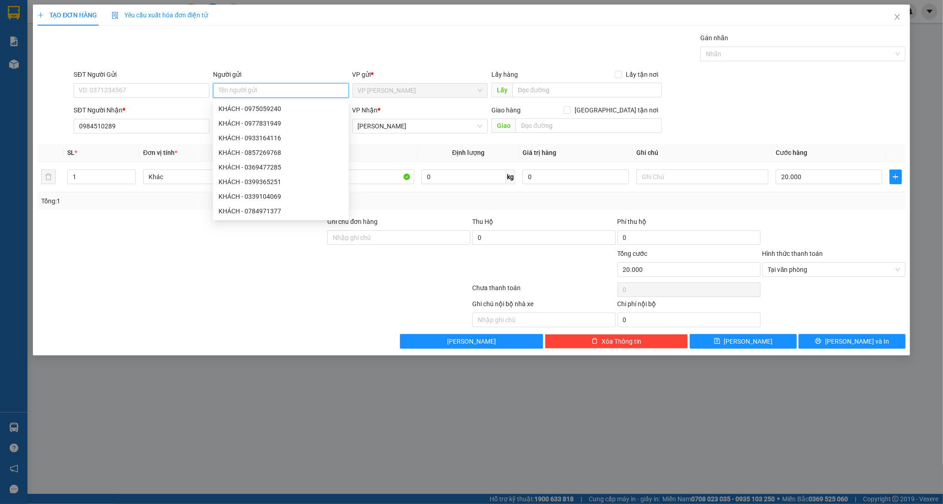
click at [240, 91] on input "Người gửi" at bounding box center [281, 90] width 136 height 15
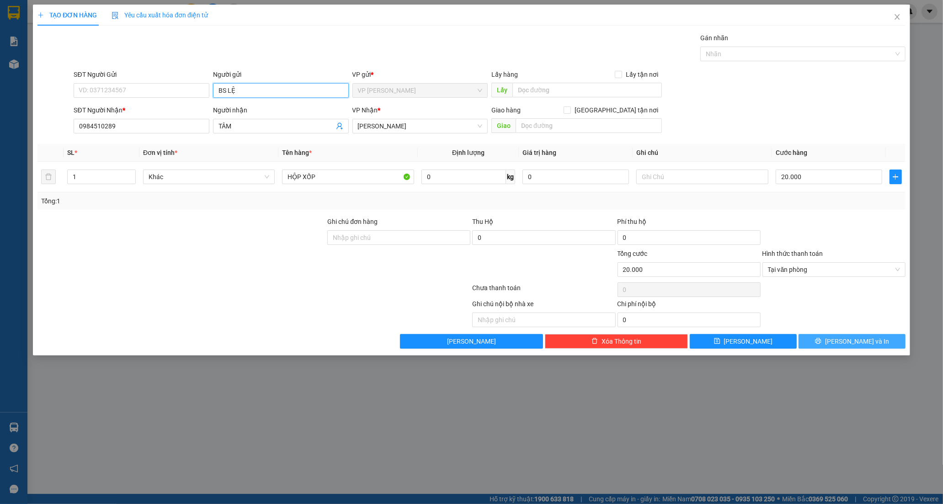
type input "BS LỆ"
click at [837, 348] on button "[PERSON_NAME] và In" at bounding box center [852, 341] width 107 height 15
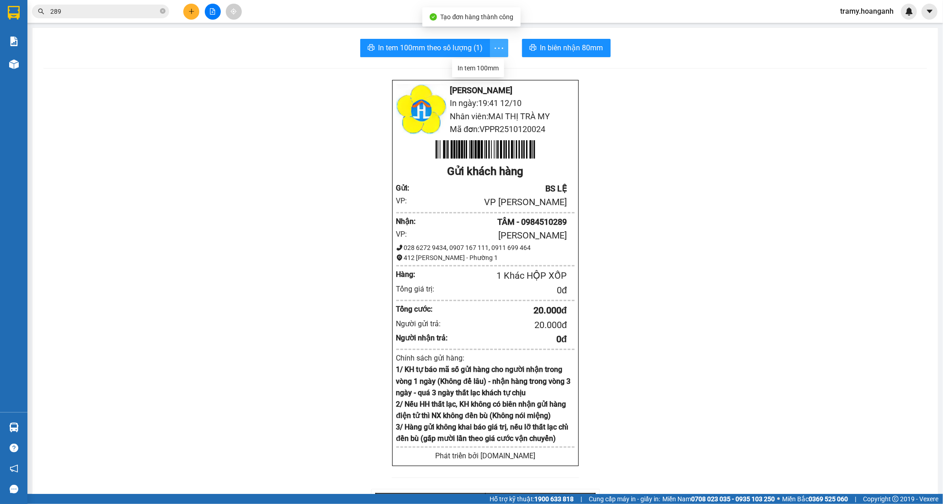
click at [497, 50] on icon "more" at bounding box center [498, 48] width 11 height 11
click at [490, 70] on div "In tem 100mm" at bounding box center [478, 68] width 41 height 10
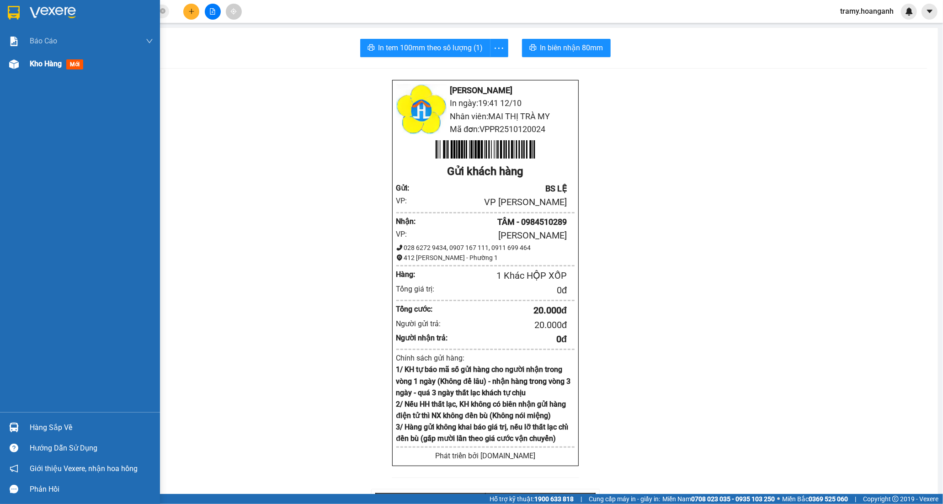
click at [50, 65] on span "Kho hàng" at bounding box center [46, 63] width 32 height 9
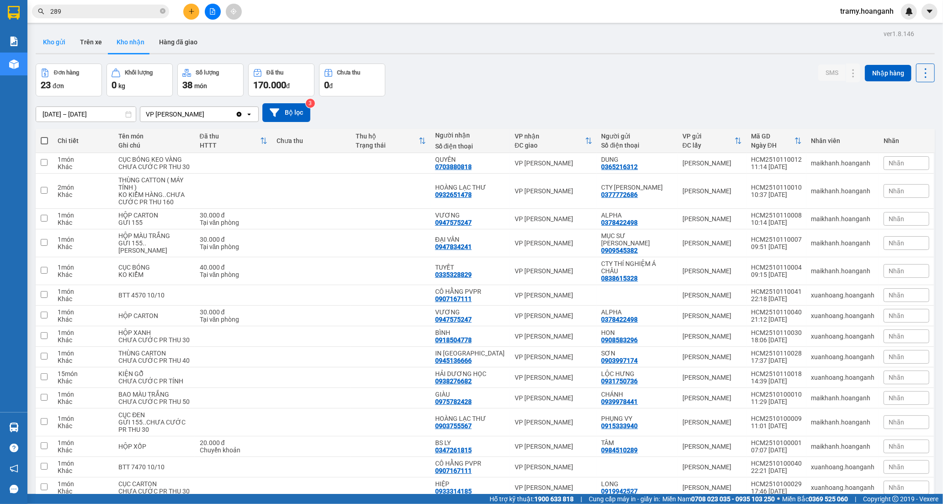
click at [55, 40] on button "Kho gửi" at bounding box center [54, 42] width 37 height 22
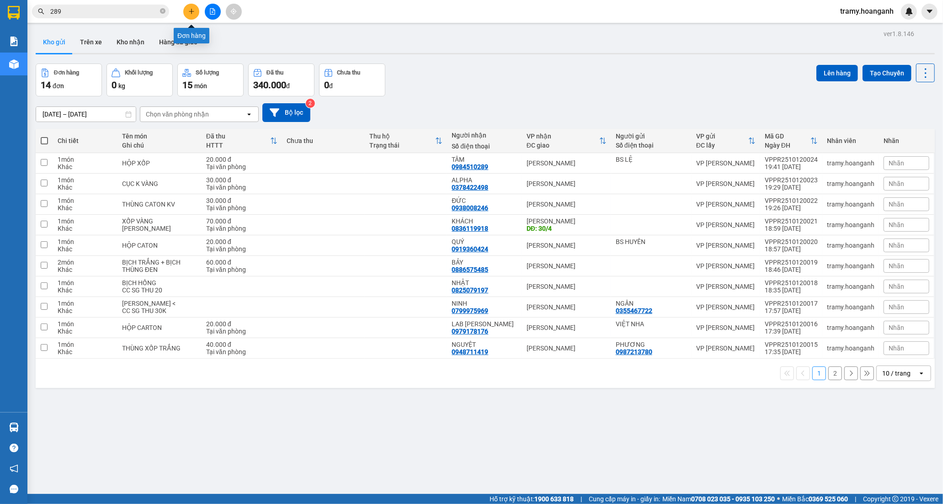
click at [192, 11] on icon "plus" at bounding box center [191, 11] width 6 height 6
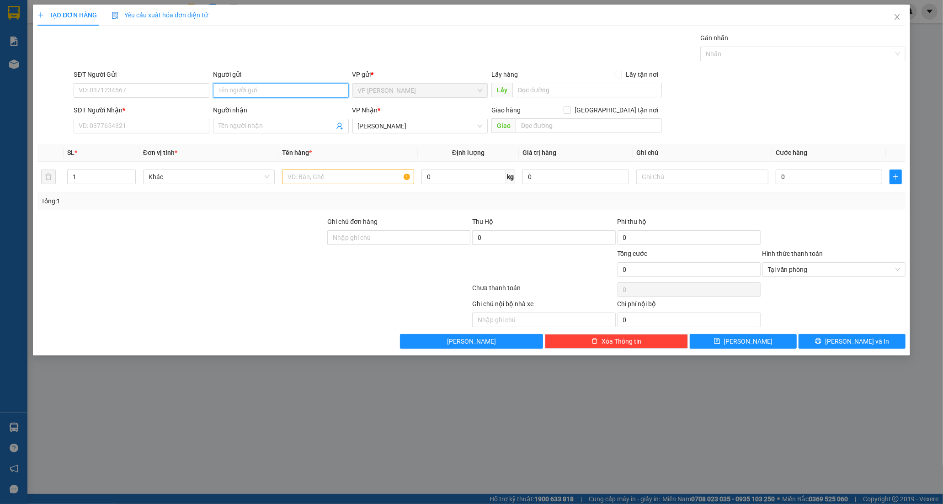
click at [246, 88] on input "Người gửi" at bounding box center [281, 90] width 136 height 15
type input "QUANG PHÚ"
click at [143, 128] on input "SĐT Người Nhận *" at bounding box center [142, 126] width 136 height 15
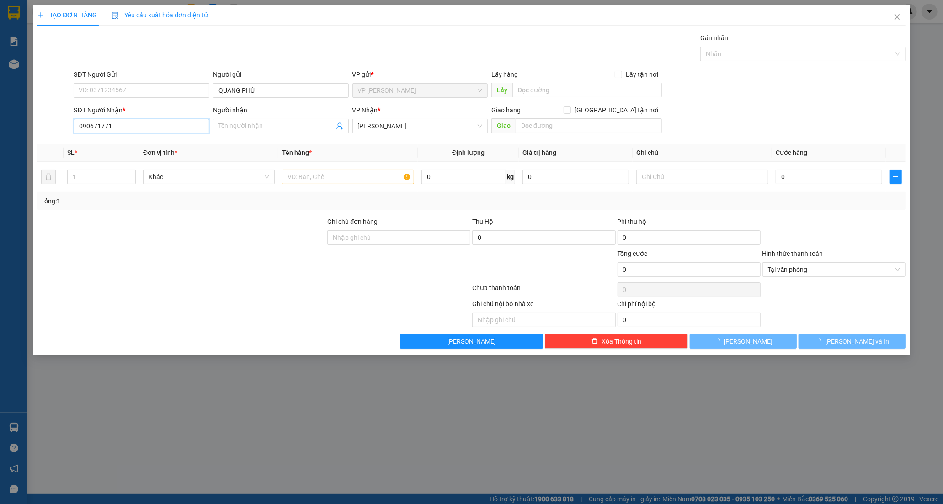
type input "0906717716"
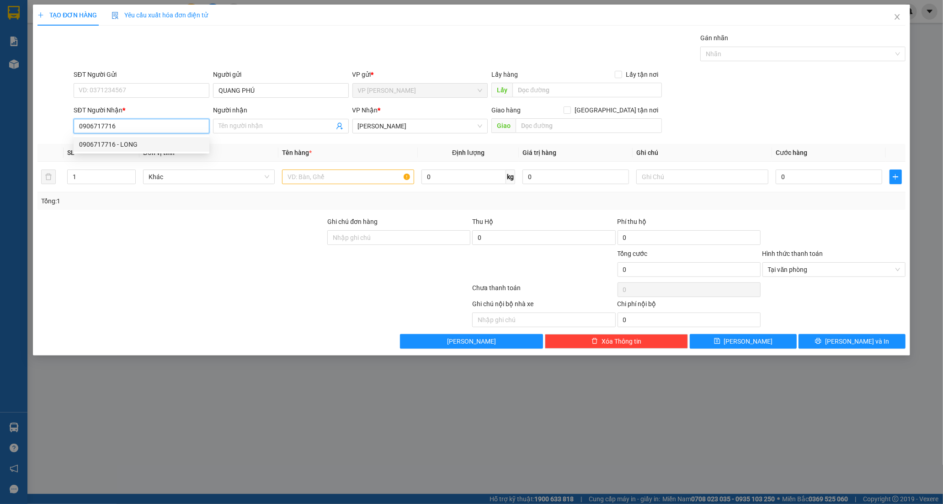
click at [125, 143] on div "0906717716 - LONG" at bounding box center [141, 144] width 125 height 10
type input "LONG"
type input "20.000"
type input "0906717716"
drag, startPoint x: 252, startPoint y: 125, endPoint x: 186, endPoint y: 137, distance: 66.5
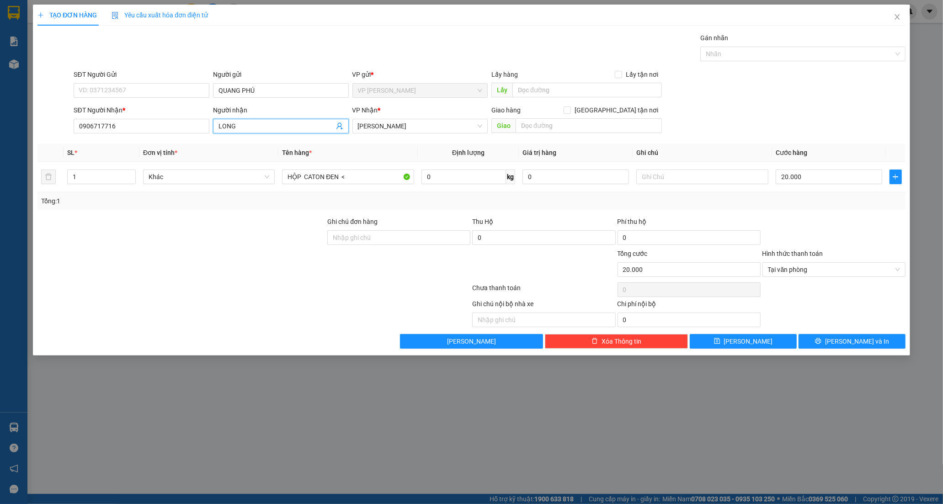
click at [189, 137] on div "SĐT Người Nhận * 0906717716 Người nhận LONG LONG VP Nhận * [PERSON_NAME] hàng […" at bounding box center [489, 121] width 835 height 32
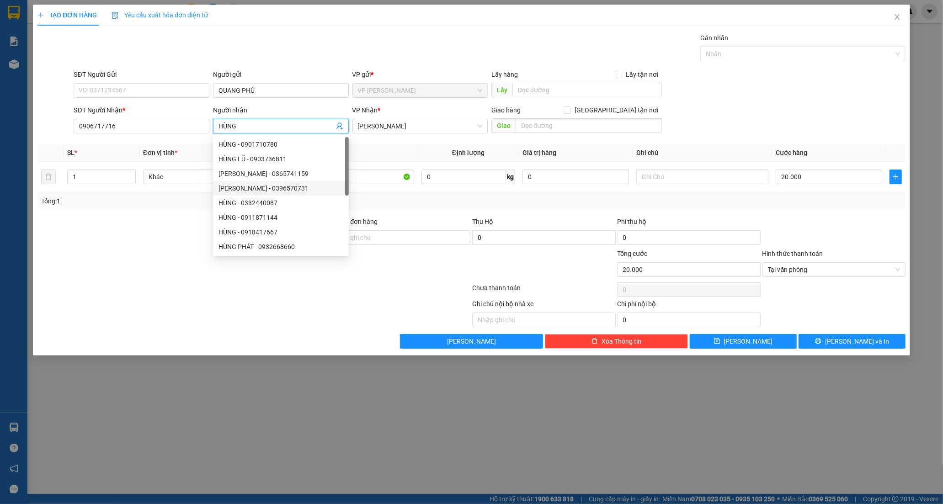
type input "HÙNG"
drag, startPoint x: 79, startPoint y: 279, endPoint x: 84, endPoint y: 267, distance: 13.5
click at [81, 278] on div at bounding box center [182, 265] width 290 height 32
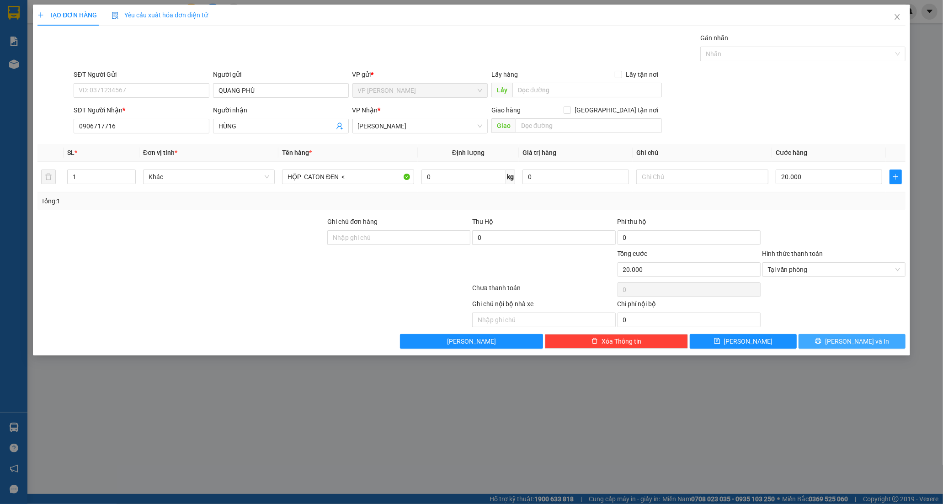
click at [851, 345] on span "[PERSON_NAME] và In" at bounding box center [857, 342] width 64 height 10
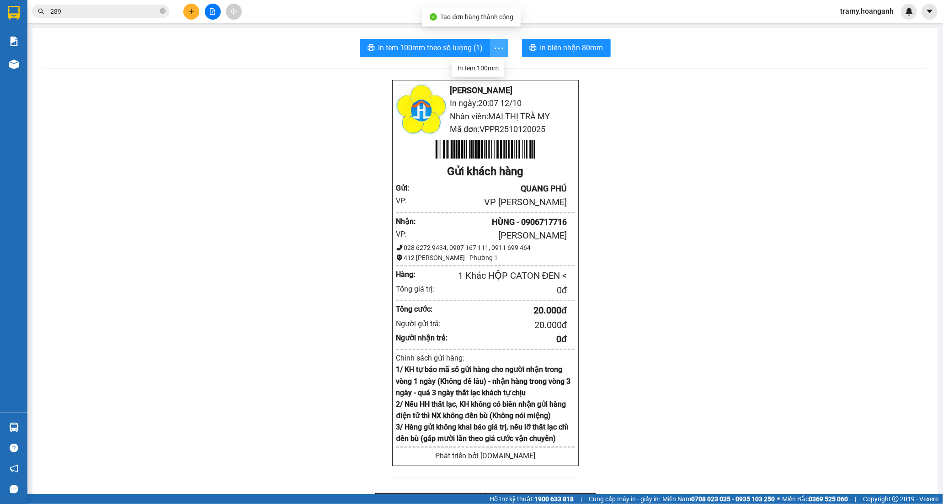
drag, startPoint x: 499, startPoint y: 47, endPoint x: 486, endPoint y: 65, distance: 22.6
click at [499, 47] on icon "more" at bounding box center [498, 48] width 11 height 11
drag, startPoint x: 485, startPoint y: 65, endPoint x: 481, endPoint y: 68, distance: 5.3
click at [484, 65] on div "In tem 100mm" at bounding box center [478, 68] width 41 height 10
